Goal: Task Accomplishment & Management: Complete application form

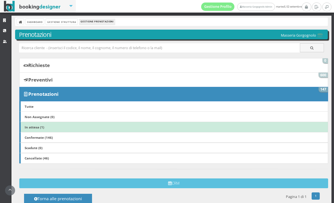
scroll to position [224, 0]
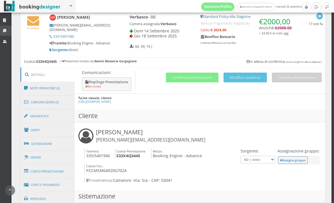
click at [6, 29] on icon at bounding box center [5, 31] width 4 height 4
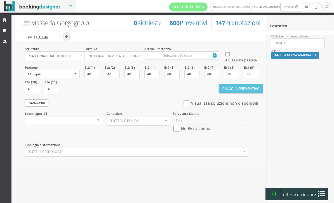
select select
click at [218, 57] on input at bounding box center [181, 55] width 75 height 8
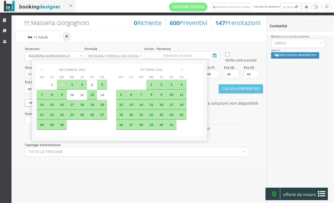
click at [62, 87] on div "2" at bounding box center [62, 85] width 10 height 10
click at [84, 87] on div "4" at bounding box center [82, 85] width 10 height 10
type input "02 set 2025 - 04 set 2025"
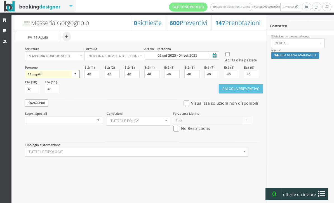
click at [73, 78] on select "1 ospite 2 ospiti 3 ospiti 4 ospiti 5 ospiti 6 ospiti 7 ospiti 8 ospiti 9 ospit…" at bounding box center [52, 74] width 55 height 8
select select "2"
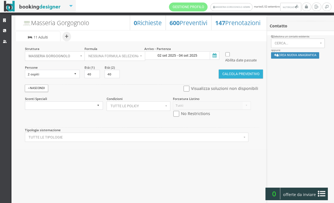
click at [241, 79] on button "Calcola Preventivo" at bounding box center [241, 74] width 44 height 9
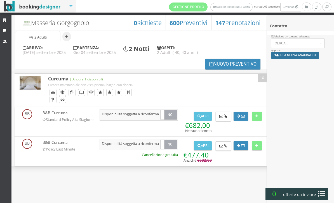
click at [293, 58] on button "Crea nuova anagrafica" at bounding box center [295, 55] width 48 height 6
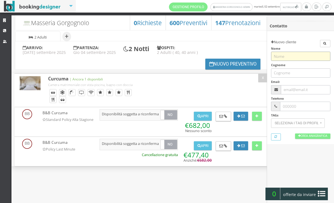
click at [293, 56] on input "text" at bounding box center [300, 56] width 59 height 9
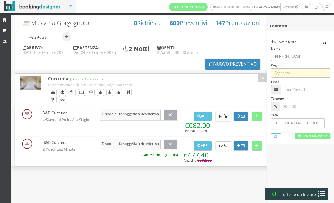
type input "Beth"
click at [297, 74] on input "text" at bounding box center [300, 72] width 59 height 9
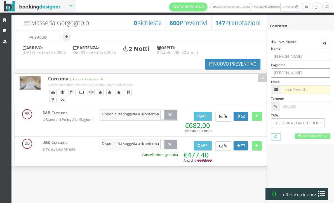
type input "Parker"
click at [299, 88] on input "text" at bounding box center [305, 89] width 49 height 9
paste input "parkerbethanyr@gmail.com"
type input "parkerbethanyr@gmail.com"
click at [307, 136] on link "Crea Anagrafica" at bounding box center [312, 136] width 35 height 5
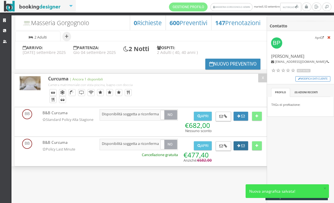
click at [241, 148] on button at bounding box center [240, 145] width 15 height 9
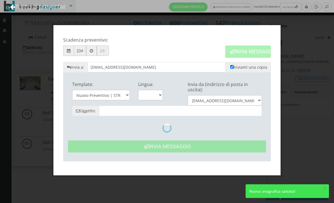
type input "Nuovo Preventivo - Beth Parker dal 02/09 al 04/09"
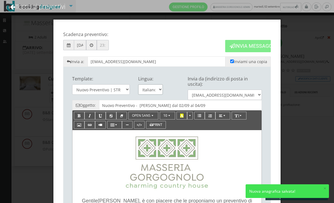
click at [160, 90] on select "Italiano English" at bounding box center [150, 89] width 25 height 10
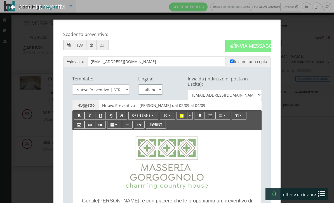
select select "en"
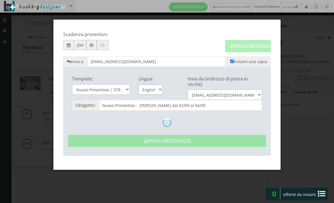
type input "Quote - Beth Parker from 02/09 to 04/09"
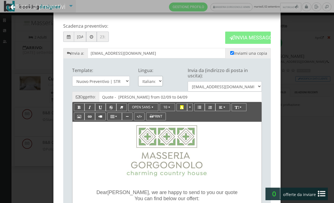
scroll to position [6, 0]
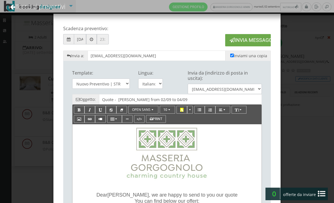
click at [248, 38] on button "Invia Messaggio" at bounding box center [248, 40] width 46 height 12
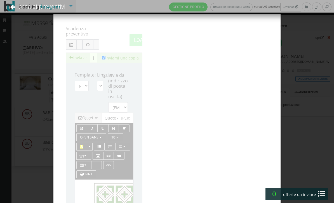
scroll to position [0, 0]
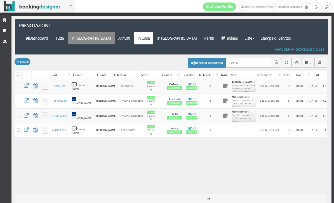
click at [115, 32] on link "In [GEOGRAPHIC_DATA]" at bounding box center [91, 38] width 47 height 13
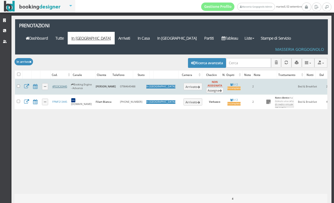
click at [66, 85] on link "4PO3C83445" at bounding box center [59, 87] width 15 height 4
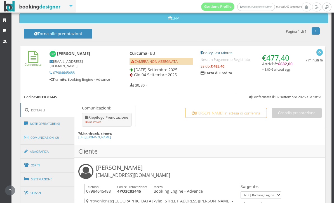
scroll to position [196, 0]
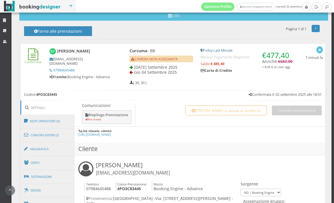
click at [168, 77] on div "( 30, 30 )" at bounding box center [160, 79] width 63 height 4
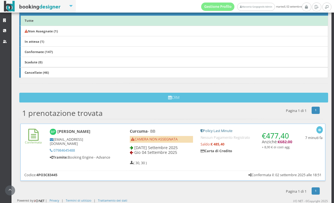
scroll to position [105, 0]
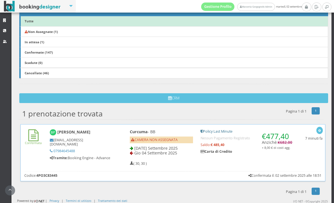
click at [165, 154] on span "Gio 04 Settembre 2025" at bounding box center [155, 152] width 43 height 5
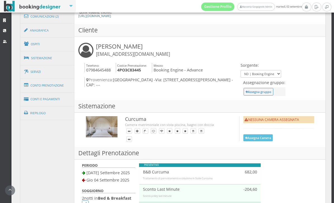
scroll to position [327, 0]
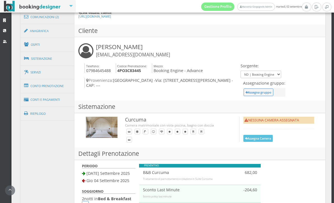
click at [250, 135] on button "Assegna Camera" at bounding box center [258, 138] width 30 height 7
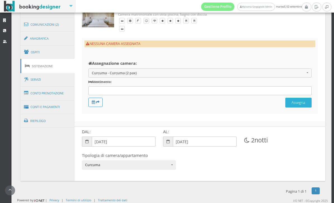
click at [308, 100] on button "Assegna" at bounding box center [298, 103] width 26 height 10
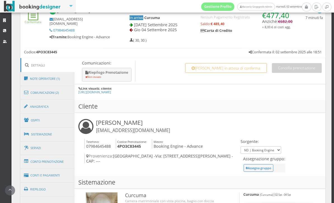
scroll to position [271, 0]
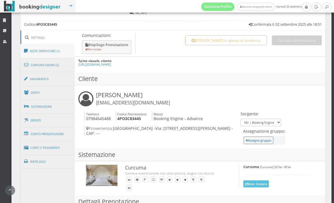
click at [56, 53] on link "Note Operatore (1)" at bounding box center [47, 51] width 54 height 15
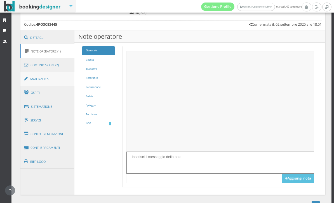
click at [54, 72] on link "Anagrafica" at bounding box center [47, 79] width 54 height 15
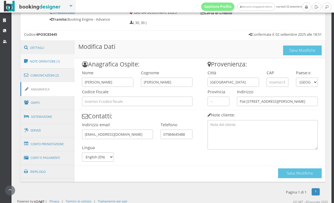
click at [56, 56] on link "Note Operatore (1)" at bounding box center [47, 61] width 54 height 15
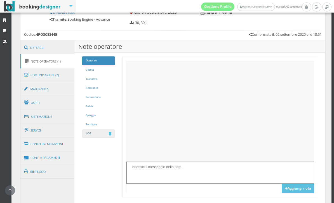
click at [108, 134] on link "LOG 1" at bounding box center [98, 133] width 33 height 9
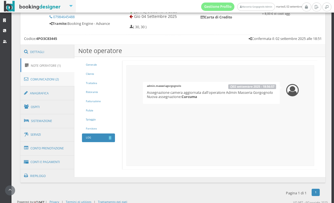
click at [48, 80] on link "Comunicazioni (2)" at bounding box center [47, 79] width 54 height 15
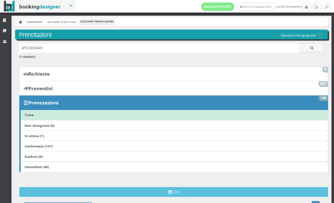
scroll to position [0, 0]
click at [35, 23] on link "Dashboard" at bounding box center [35, 22] width 18 height 6
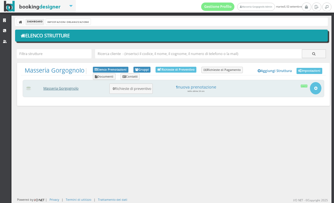
click at [70, 87] on link "Masseria Gorgognolo" at bounding box center [60, 88] width 35 height 5
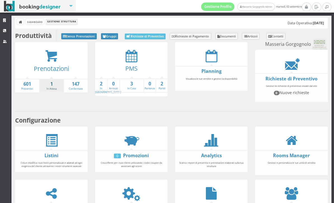
click at [49, 85] on strong "1" at bounding box center [51, 84] width 23 height 6
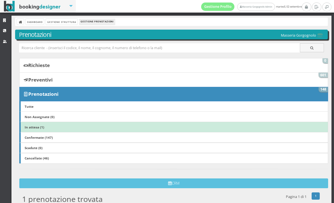
scroll to position [0, 0]
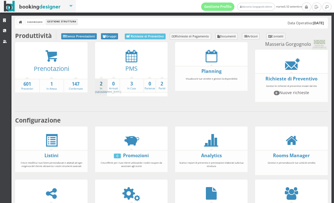
click at [99, 86] on strong "2" at bounding box center [101, 84] width 12 height 6
